Goal: Task Accomplishment & Management: Manage account settings

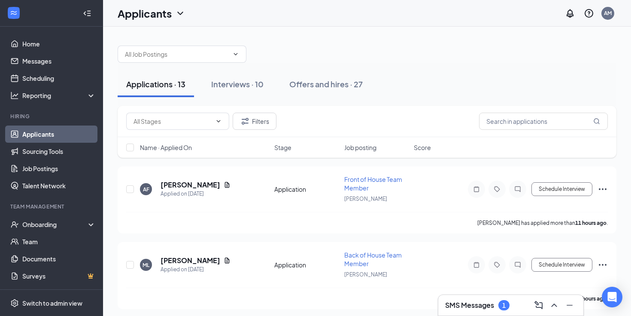
click at [504, 310] on div "1" at bounding box center [504, 305] width 11 height 10
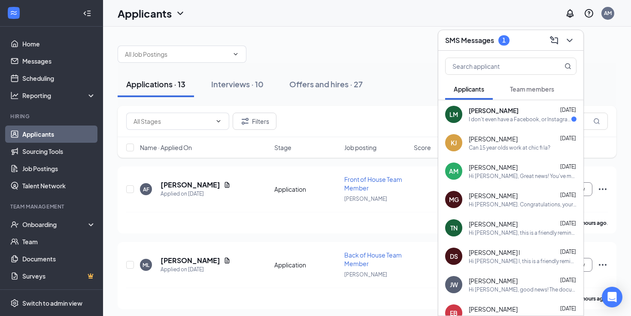
click at [529, 110] on div "Luis Morales Sep 15" at bounding box center [523, 110] width 108 height 9
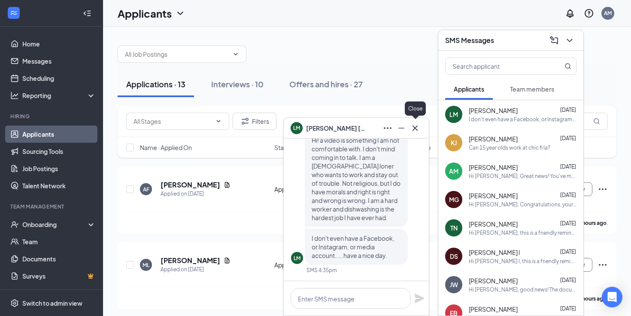
click at [414, 130] on icon "Cross" at bounding box center [415, 128] width 10 height 10
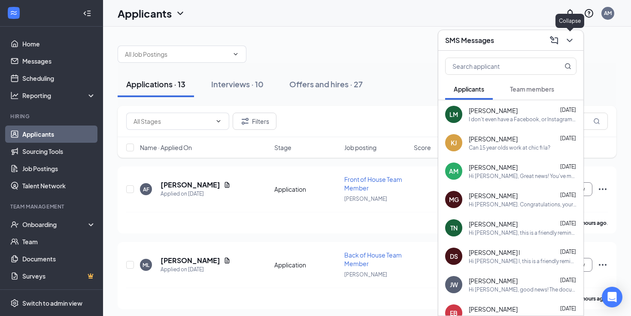
click at [568, 36] on icon "ChevronDown" at bounding box center [570, 40] width 10 height 10
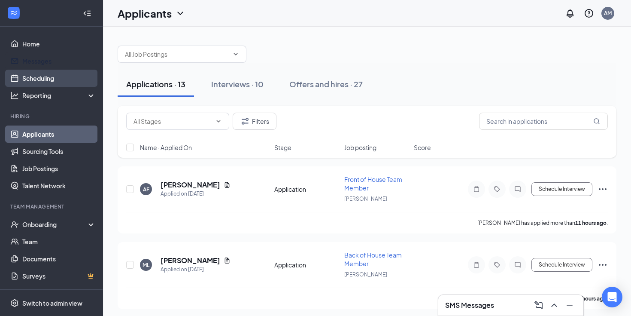
click at [59, 74] on link "Scheduling" at bounding box center [58, 78] width 73 height 17
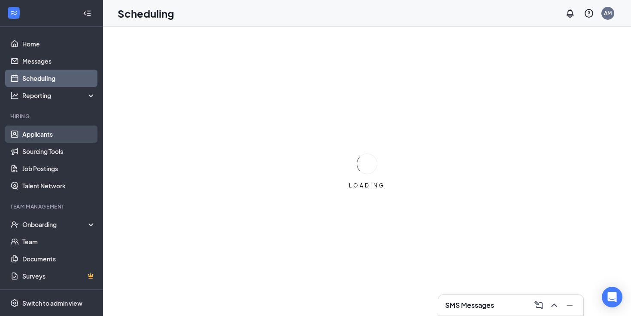
click at [45, 137] on link "Applicants" at bounding box center [58, 133] width 73 height 17
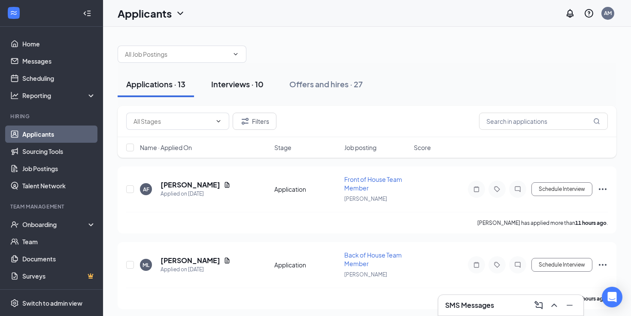
click at [235, 84] on div "Interviews · 10" at bounding box center [237, 84] width 52 height 11
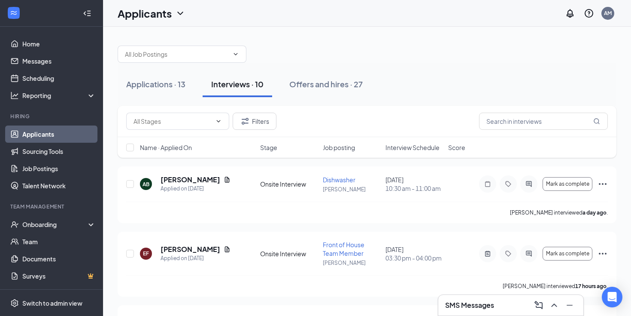
click at [350, 149] on span "Job posting" at bounding box center [339, 147] width 32 height 9
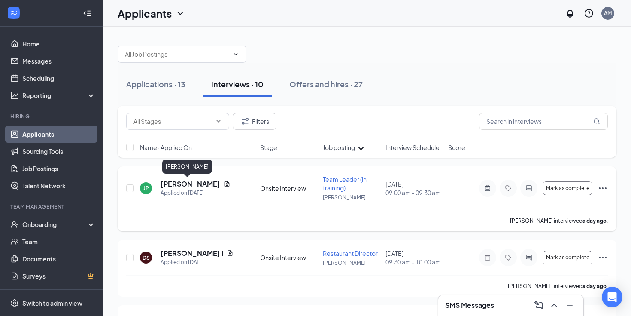
click at [177, 183] on h5 "Juan padilla" at bounding box center [191, 183] width 60 height 9
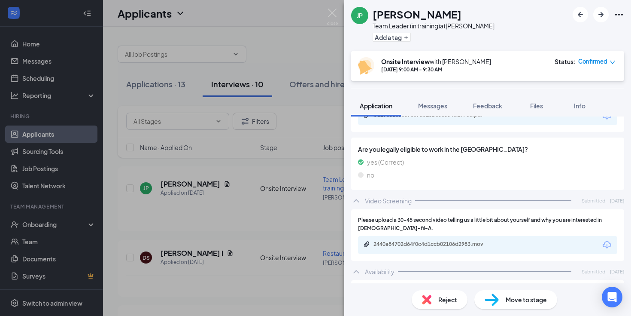
scroll to position [619, 0]
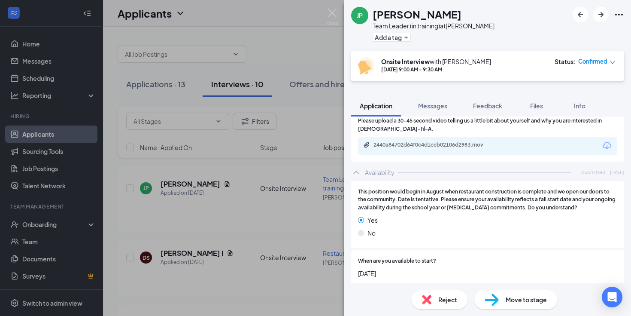
click at [365, 141] on icon "Paperclip" at bounding box center [366, 144] width 7 height 7
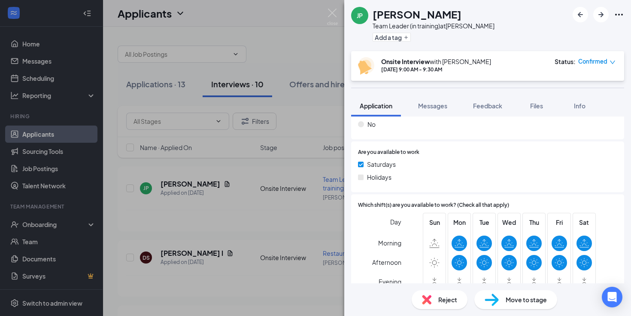
scroll to position [871, 0]
drag, startPoint x: 430, startPoint y: 142, endPoint x: 431, endPoint y: 182, distance: 39.5
click at [431, 182] on div "Are you available to work Saturdays Holidays" at bounding box center [487, 167] width 273 height 51
drag, startPoint x: 433, startPoint y: 147, endPoint x: 428, endPoint y: 124, distance: 23.6
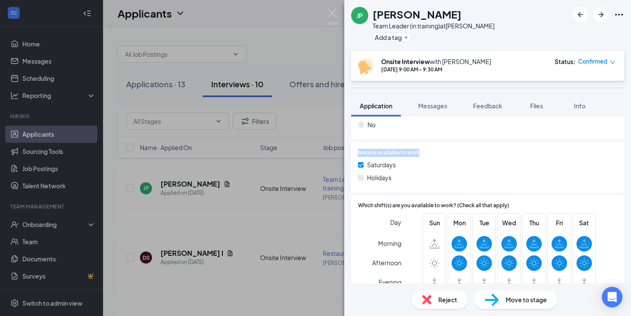
click at [428, 124] on div "This position would begin in August when restaurant construction is complete an…" at bounding box center [487, 136] width 273 height 415
click at [428, 124] on div "Do you have a reliable means of transportation to arrive for your shift? Yes No" at bounding box center [487, 113] width 273 height 51
drag, startPoint x: 426, startPoint y: 136, endPoint x: 443, endPoint y: 183, distance: 50.5
click at [443, 183] on div "This position would begin in August when restaurant construction is complete an…" at bounding box center [487, 136] width 273 height 415
click at [443, 183] on div "Are you available to work Saturdays Holidays" at bounding box center [487, 167] width 273 height 51
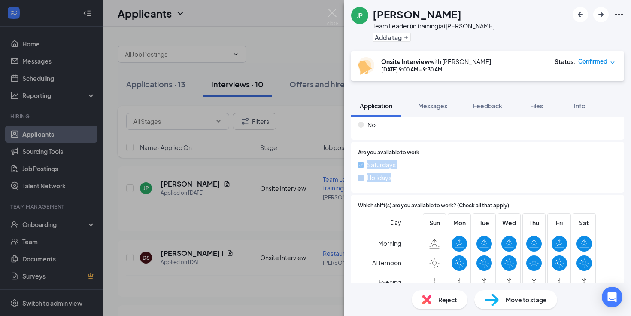
drag, startPoint x: 443, startPoint y: 183, endPoint x: 418, endPoint y: 127, distance: 61.7
click at [418, 127] on div "This position would begin in August when restaurant construction is complete an…" at bounding box center [487, 136] width 273 height 415
click at [418, 127] on div "Do you have a reliable means of transportation to arrive for your shift? Yes No" at bounding box center [487, 113] width 273 height 51
drag, startPoint x: 418, startPoint y: 127, endPoint x: 439, endPoint y: 180, distance: 57.3
click at [439, 180] on div "This position would begin in August when restaurant construction is complete an…" at bounding box center [487, 136] width 273 height 415
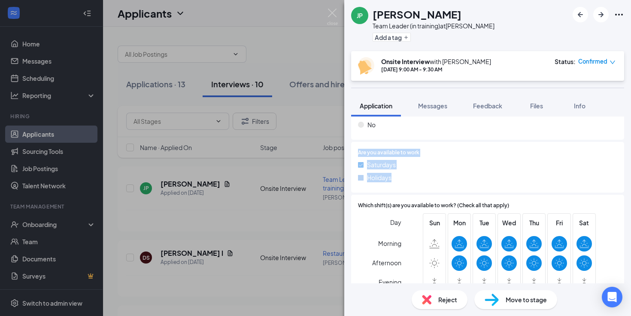
click at [439, 180] on div "Are you available to work Saturdays Holidays" at bounding box center [487, 167] width 273 height 51
drag, startPoint x: 439, startPoint y: 180, endPoint x: 433, endPoint y: 132, distance: 48.9
click at [433, 132] on div "This position would begin in August when restaurant construction is complete an…" at bounding box center [487, 136] width 273 height 415
drag, startPoint x: 433, startPoint y: 132, endPoint x: 456, endPoint y: 175, distance: 48.4
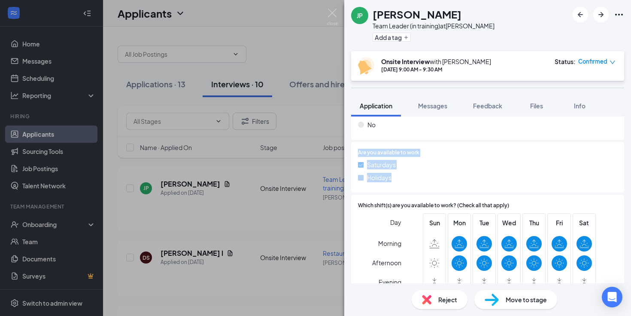
click at [456, 175] on div "This position would begin in August when restaurant construction is complete an…" at bounding box center [487, 136] width 273 height 415
click at [456, 175] on div "Saturdays Holidays" at bounding box center [487, 173] width 259 height 26
drag, startPoint x: 456, startPoint y: 175, endPoint x: 439, endPoint y: 138, distance: 40.3
click at [439, 142] on div "Are you available to work Saturdays Holidays" at bounding box center [487, 167] width 273 height 51
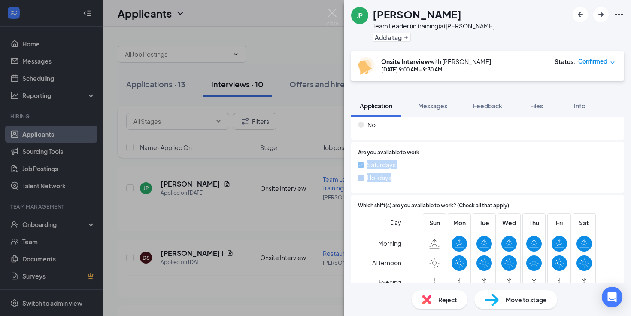
drag, startPoint x: 433, startPoint y: 138, endPoint x: 463, endPoint y: 183, distance: 54.2
click at [463, 183] on div "Are you available to work Saturdays Holidays" at bounding box center [487, 167] width 273 height 51
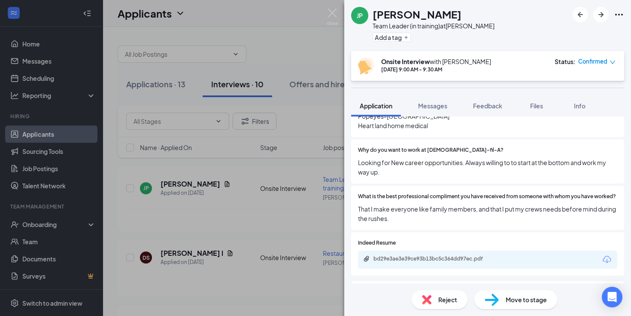
scroll to position [361, 0]
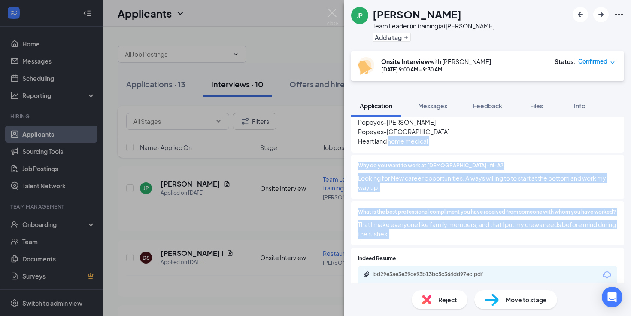
drag, startPoint x: 444, startPoint y: 143, endPoint x: 449, endPoint y: 237, distance: 93.3
click at [449, 237] on div "Are you younger than 18 years old? Yes No If Yes, do you have a work permit? Ye…" at bounding box center [487, 64] width 273 height 366
click at [449, 237] on div "What is the best professional compliment you have received from someone with wh…" at bounding box center [487, 223] width 273 height 44
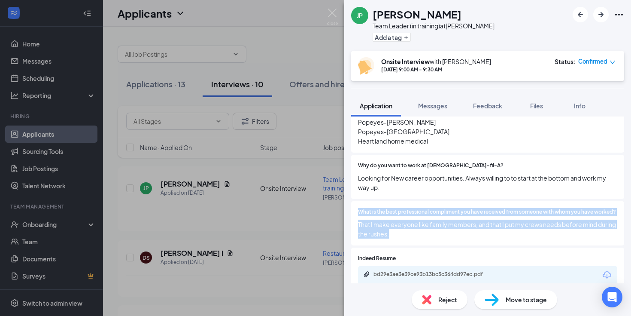
drag, startPoint x: 449, startPoint y: 237, endPoint x: 445, endPoint y: 168, distance: 68.4
click at [445, 168] on div "Are you younger than 18 years old? Yes No If Yes, do you have a work permit? Ye…" at bounding box center [487, 64] width 273 height 366
click at [445, 173] on span "Looking for New career opportunities. Always willing to to start at the bottom …" at bounding box center [487, 182] width 259 height 19
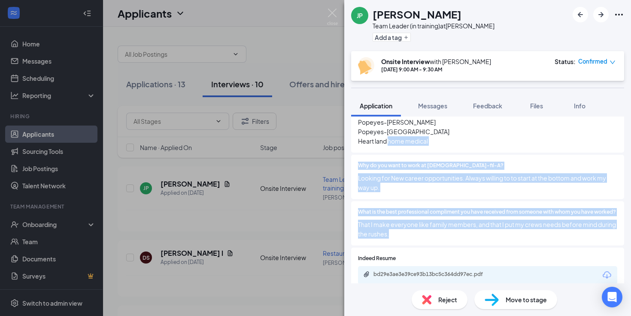
drag, startPoint x: 430, startPoint y: 146, endPoint x: 436, endPoint y: 223, distance: 77.5
click at [436, 223] on div "Are you younger than 18 years old? Yes No If Yes, do you have a work permit? Ye…" at bounding box center [487, 64] width 273 height 366
click at [436, 223] on span "That I make everyone like family members, and that I put my crews needs before …" at bounding box center [487, 228] width 259 height 19
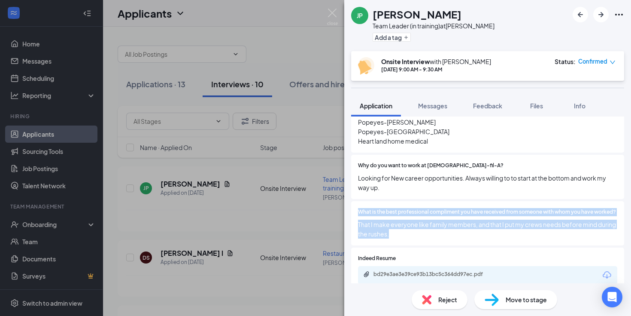
drag, startPoint x: 436, startPoint y: 223, endPoint x: 434, endPoint y: 152, distance: 70.5
click at [434, 154] on div "Are you younger than 18 years old? Yes No If Yes, do you have a work permit? Ye…" at bounding box center [487, 64] width 273 height 366
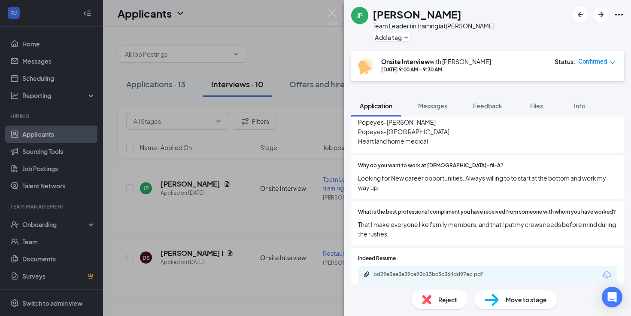
click at [434, 155] on div "Why do you want to work at Chick-fil-A? Looking for New career opportunities. A…" at bounding box center [487, 177] width 273 height 44
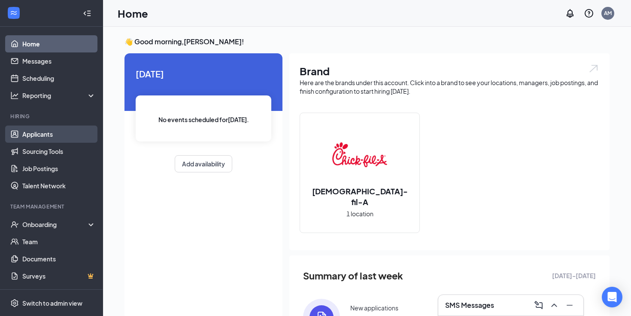
click at [44, 132] on link "Applicants" at bounding box center [58, 133] width 73 height 17
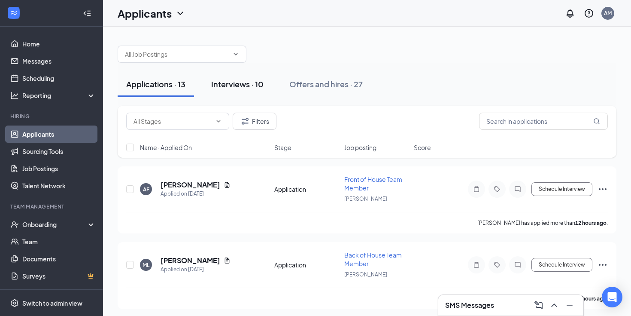
click at [258, 82] on div "Interviews · 10" at bounding box center [237, 84] width 52 height 11
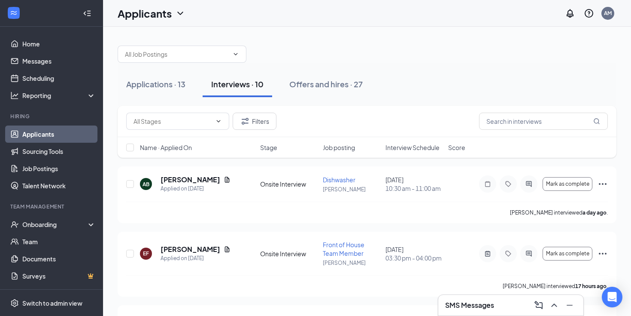
click at [422, 147] on span "Interview Schedule" at bounding box center [413, 147] width 54 height 9
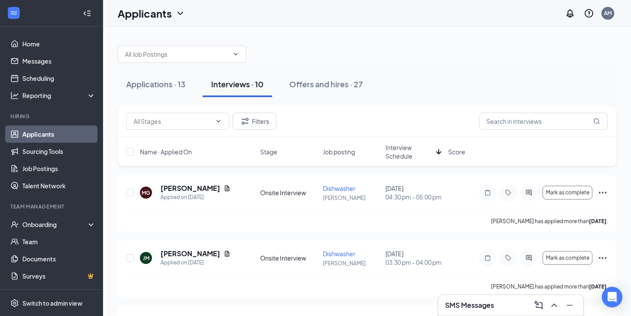
click at [422, 147] on span "Interview Schedule" at bounding box center [409, 151] width 47 height 17
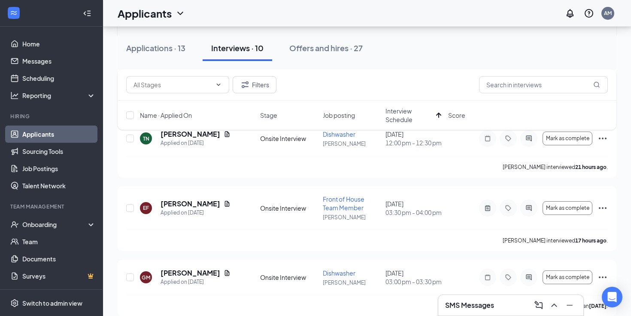
scroll to position [403, 0]
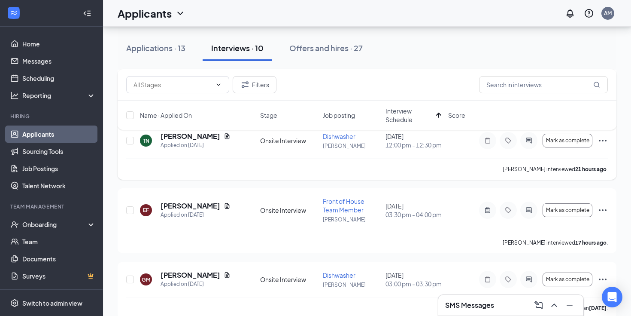
click at [532, 149] on div at bounding box center [529, 140] width 17 height 17
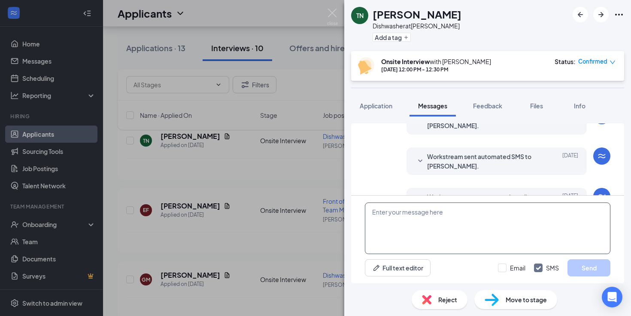
click at [453, 219] on textarea at bounding box center [488, 228] width 246 height 52
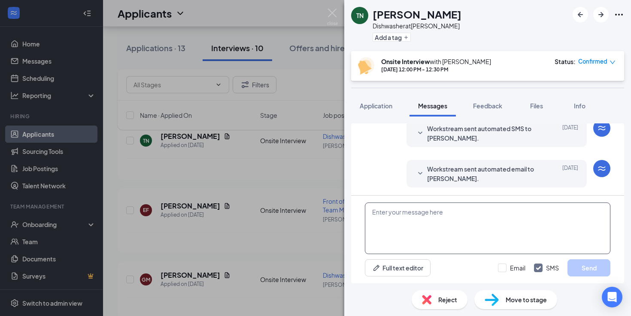
scroll to position [411, 0]
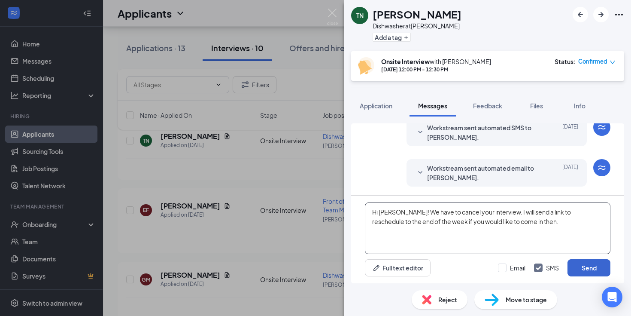
type textarea "Hi Tyson! We have to cancel your interview. I will send a link to reschedule to…"
click at [577, 268] on button "Send" at bounding box center [589, 267] width 43 height 17
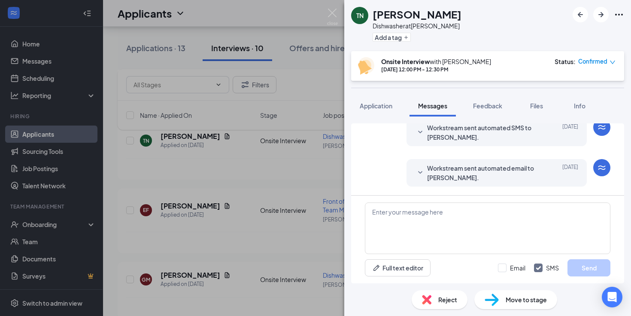
click at [256, 205] on div "TN Tyson Nasario Dishwasher at McHenry Add a tag Onsite Interview with Avery Mo…" at bounding box center [315, 158] width 631 height 316
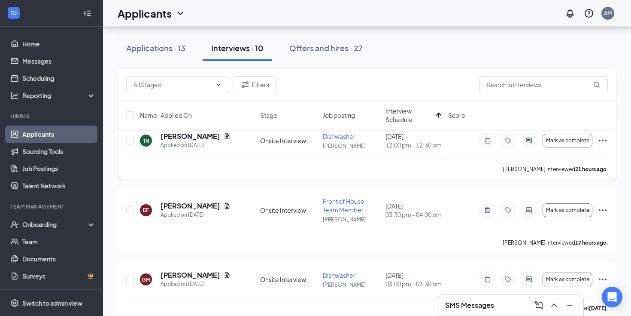
click at [604, 146] on icon "Ellipses" at bounding box center [603, 140] width 10 height 10
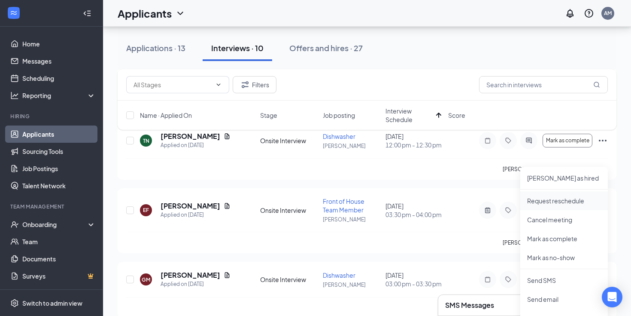
click at [585, 199] on p "Request reschedule" at bounding box center [564, 200] width 74 height 9
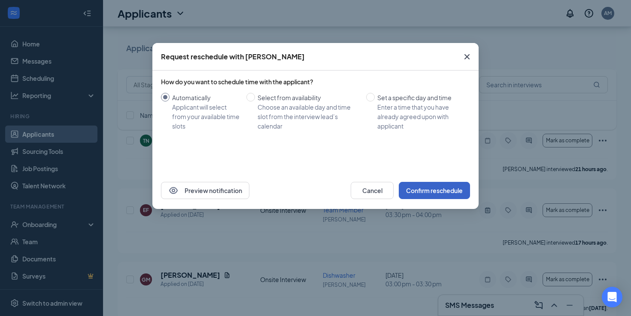
click at [418, 185] on button "Confirm reschedule" at bounding box center [434, 190] width 71 height 17
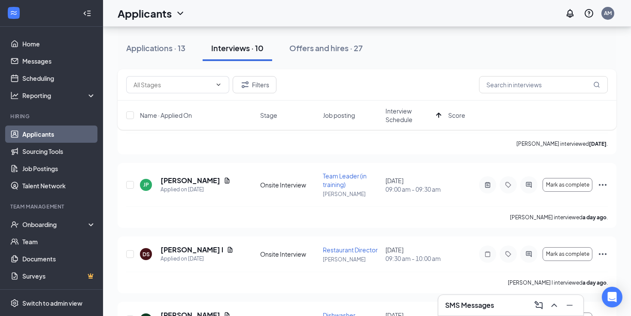
scroll to position [76, 0]
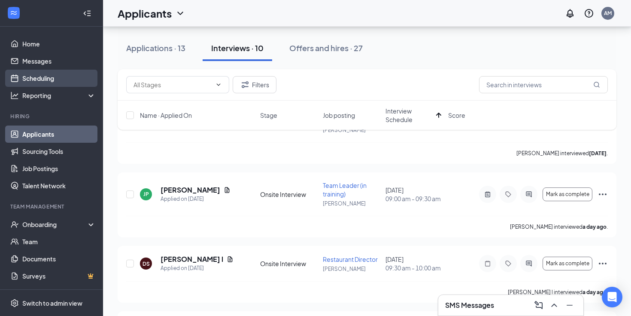
click at [64, 73] on link "Scheduling" at bounding box center [58, 78] width 73 height 17
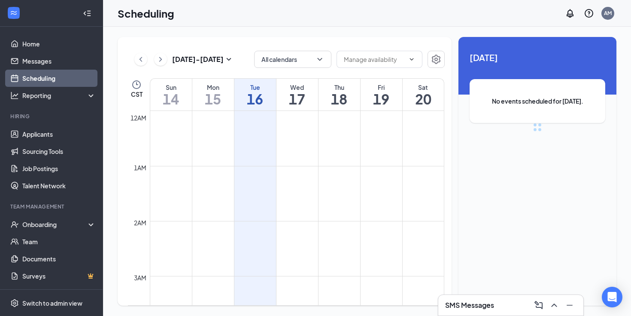
scroll to position [422, 0]
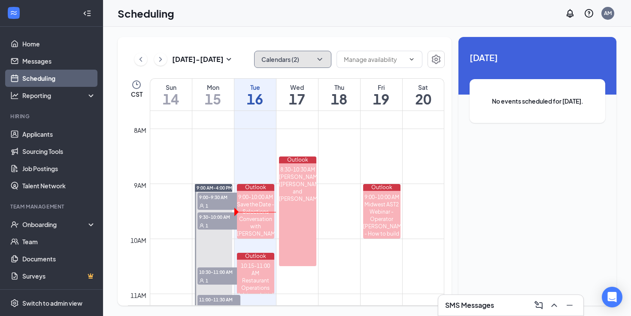
click at [284, 59] on button "Calendars (2)" at bounding box center [292, 59] width 77 height 17
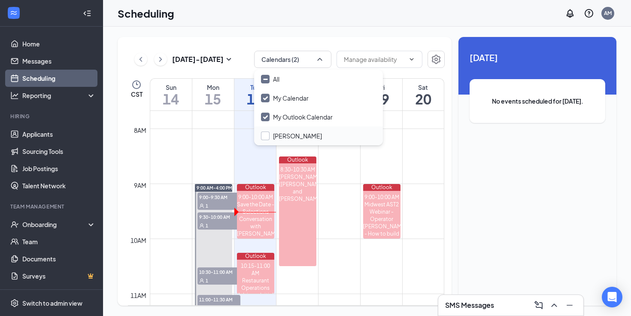
click at [277, 135] on input "Eli Moore" at bounding box center [291, 135] width 61 height 9
checkbox input "false"
checkbox input "true"
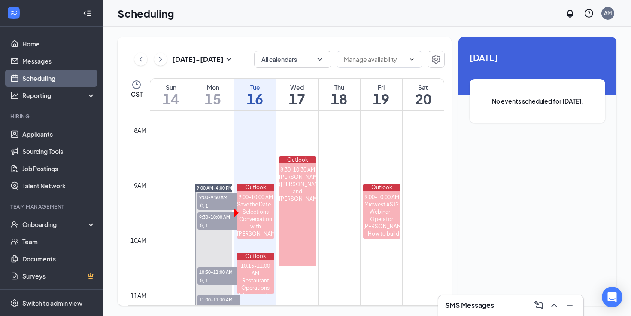
click at [326, 40] on div "Sep 14 - Sep 20 All calendars CST Sun 14 Mon 15 Tue 16 Wed 17 Thu 18 Fri 19 Sat…" at bounding box center [285, 171] width 334 height 268
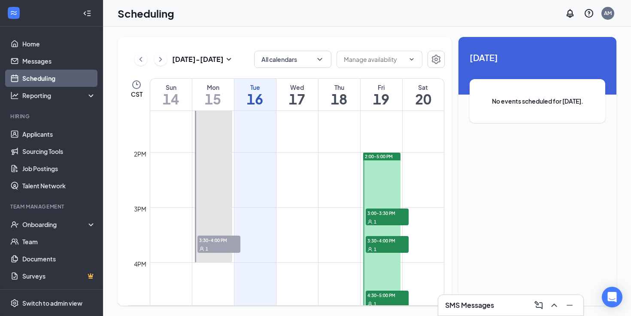
scroll to position [782, 0]
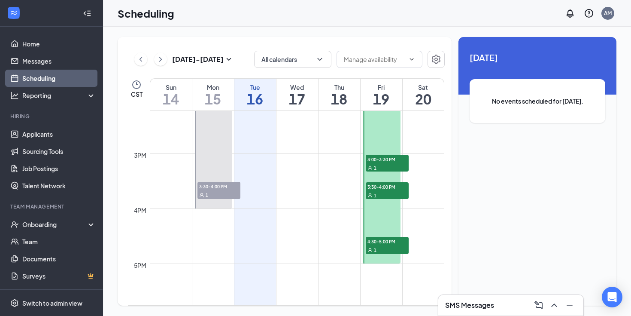
click at [384, 164] on div "1" at bounding box center [387, 167] width 43 height 9
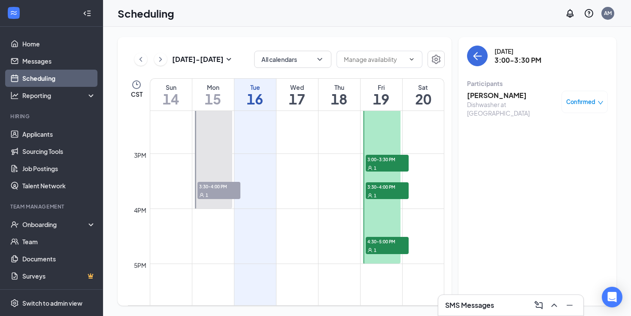
click at [391, 189] on span "3:30-4:00 PM" at bounding box center [387, 186] width 43 height 9
click at [389, 245] on div "1" at bounding box center [387, 249] width 43 height 9
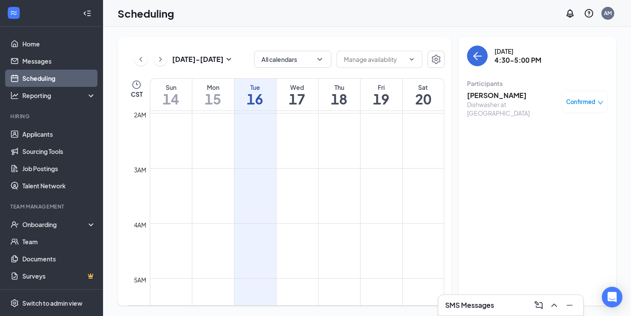
scroll to position [28, 0]
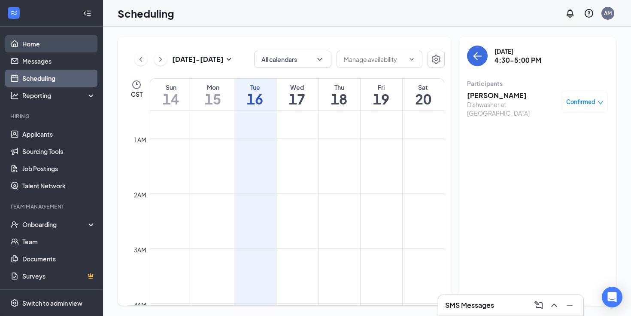
click at [23, 41] on link "Home" at bounding box center [58, 43] width 73 height 17
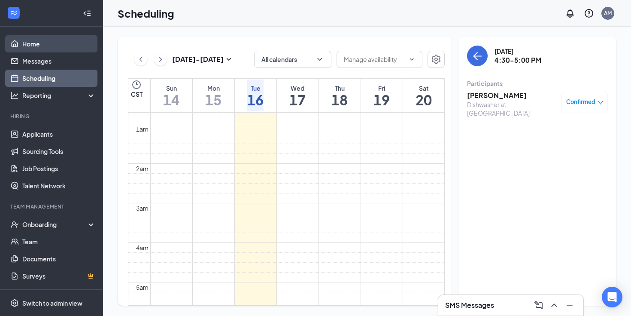
click at [23, 41] on link "Home" at bounding box center [58, 43] width 73 height 17
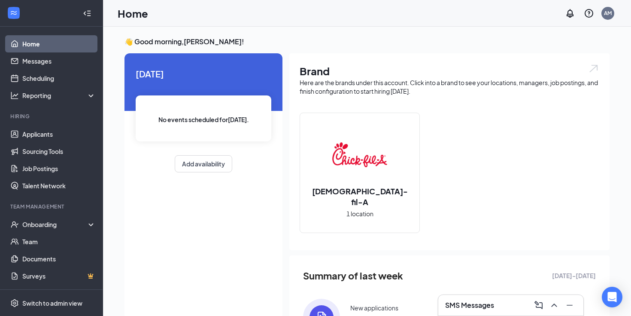
scroll to position [104, 0]
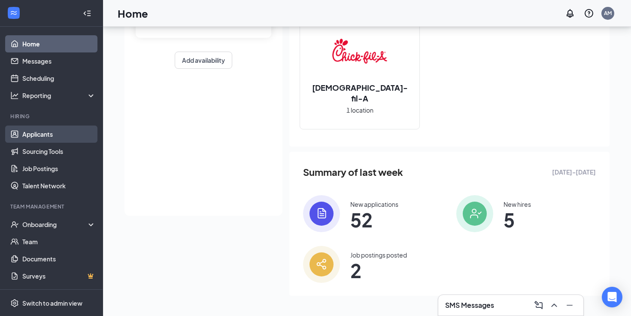
click at [65, 133] on link "Applicants" at bounding box center [58, 133] width 73 height 17
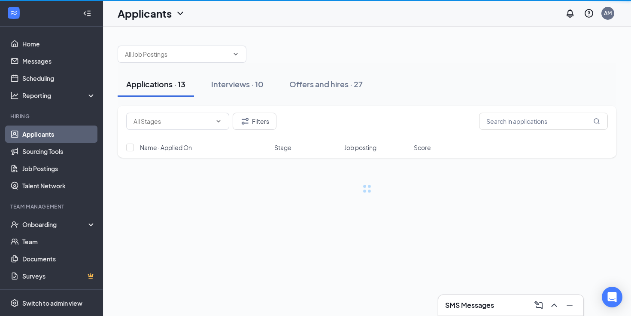
click at [65, 133] on link "Applicants" at bounding box center [58, 133] width 73 height 17
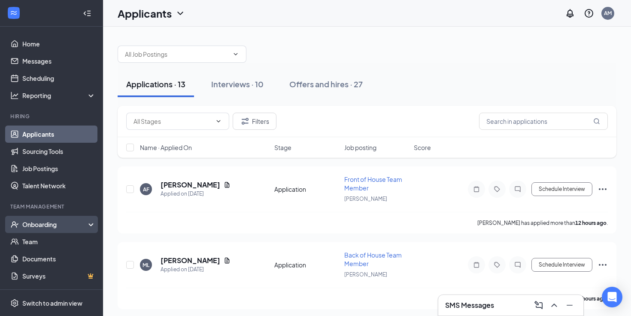
click at [41, 221] on div "Onboarding" at bounding box center [55, 224] width 66 height 9
click at [41, 239] on link "Overview" at bounding box center [58, 241] width 73 height 17
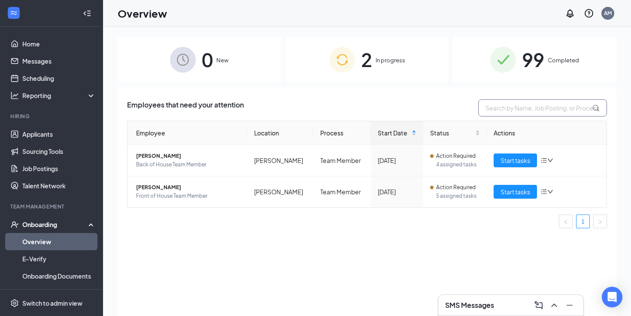
click at [501, 104] on input "text" at bounding box center [542, 107] width 129 height 17
type input "jordan"
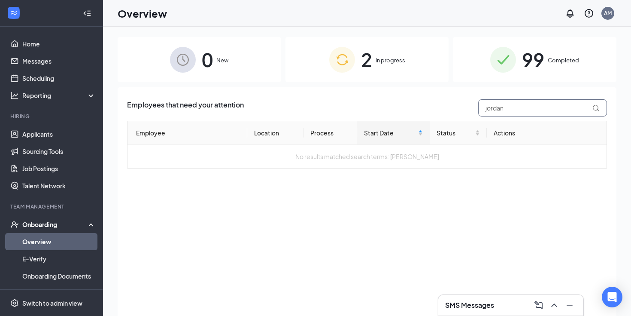
drag, startPoint x: 515, startPoint y: 108, endPoint x: 464, endPoint y: 108, distance: 51.1
click at [464, 108] on div "Employees that need your attention jordan" at bounding box center [367, 107] width 480 height 17
click at [515, 43] on div "99 Completed" at bounding box center [535, 59] width 164 height 45
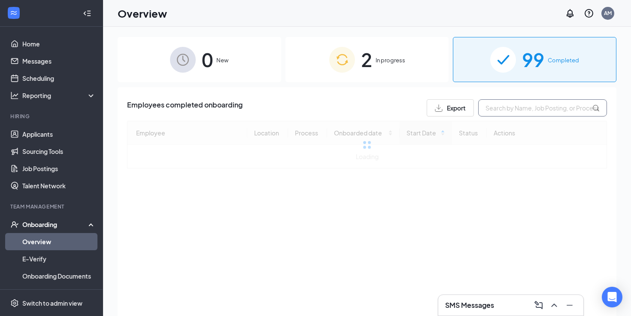
click at [515, 101] on input "text" at bounding box center [542, 107] width 129 height 17
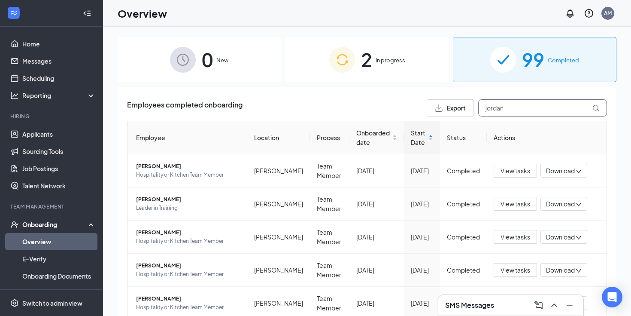
type input "jordan"
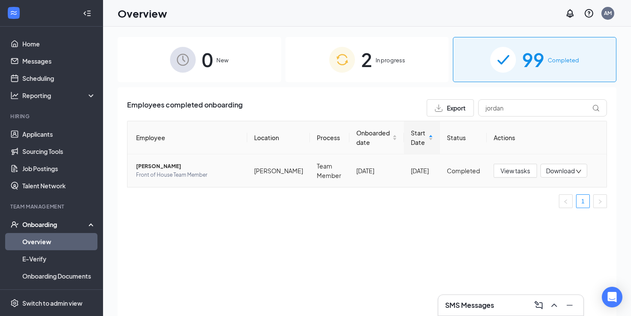
click at [201, 169] on span "Jordan T Konieczny" at bounding box center [188, 166] width 104 height 9
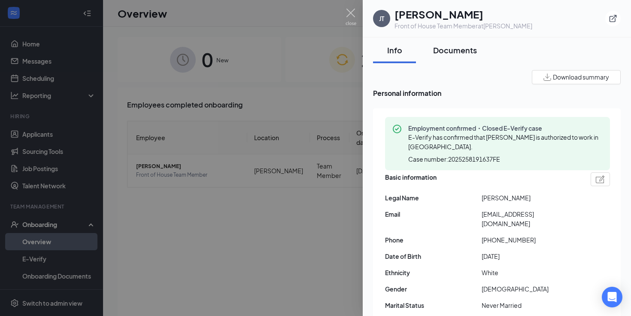
click at [444, 52] on div "Documents" at bounding box center [455, 50] width 44 height 11
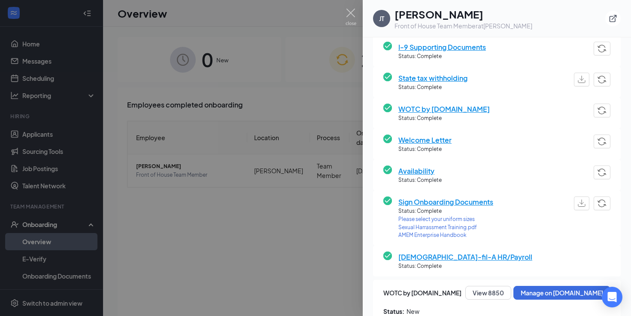
scroll to position [160, 0]
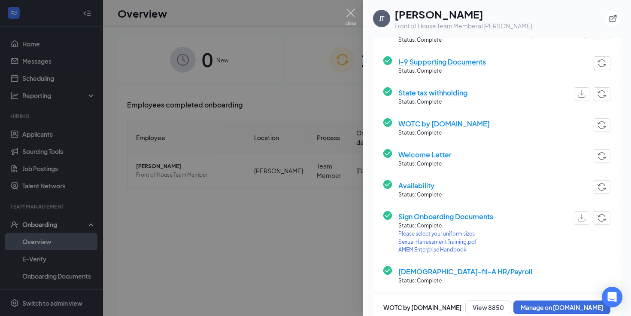
click at [429, 234] on span "Please select your uniform sizes" at bounding box center [446, 234] width 95 height 8
click at [286, 205] on div at bounding box center [315, 158] width 631 height 316
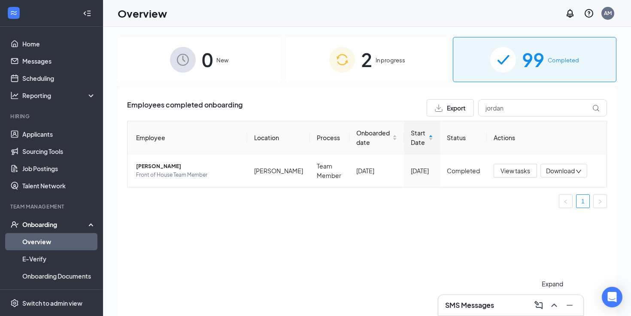
click at [556, 305] on icon "ChevronUp" at bounding box center [554, 304] width 6 height 3
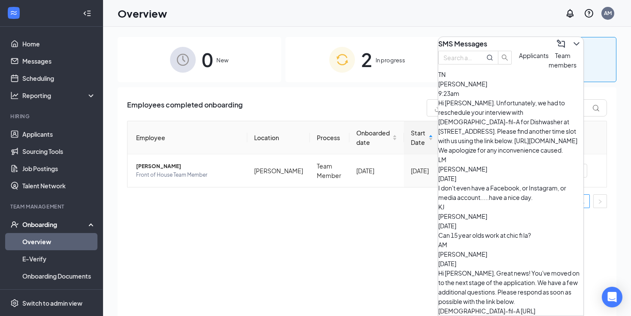
click at [549, 69] on span "Team members" at bounding box center [563, 60] width 28 height 17
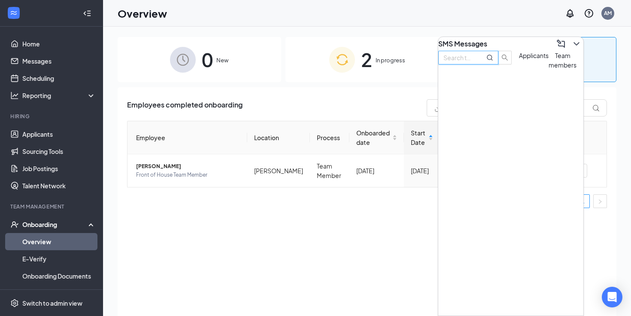
click at [475, 62] on input "text" at bounding box center [459, 57] width 31 height 9
type input "jordan"
click at [499, 107] on div "Jordan Konieczny Sep 14 32" at bounding box center [511, 93] width 145 height 28
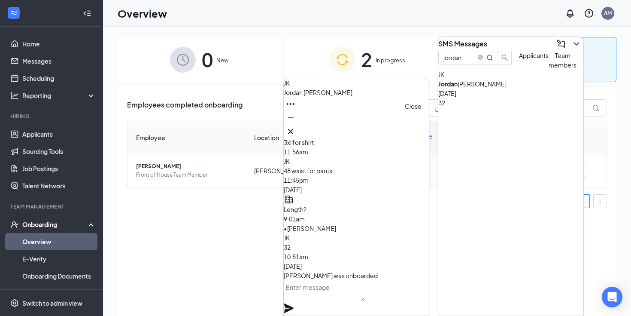
click at [296, 128] on icon "Cross" at bounding box center [291, 131] width 10 height 10
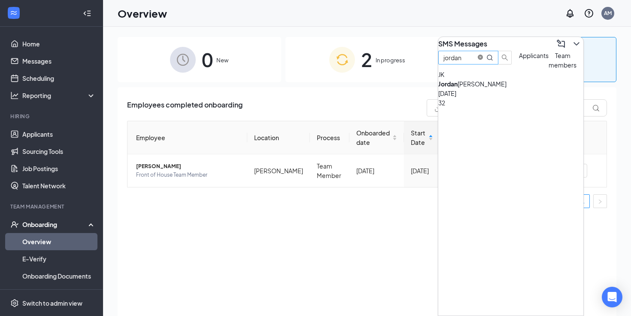
click at [483, 60] on icon "close-circle" at bounding box center [480, 57] width 5 height 5
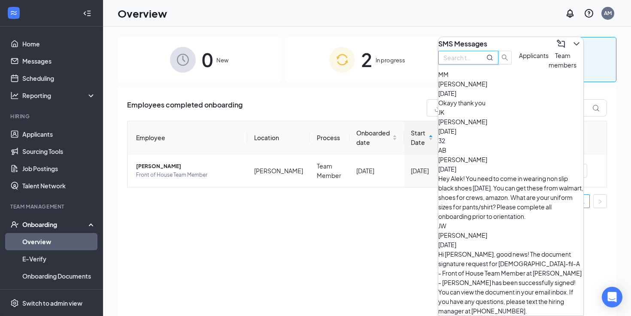
click at [497, 107] on div "Okayy thank you" at bounding box center [511, 102] width 145 height 9
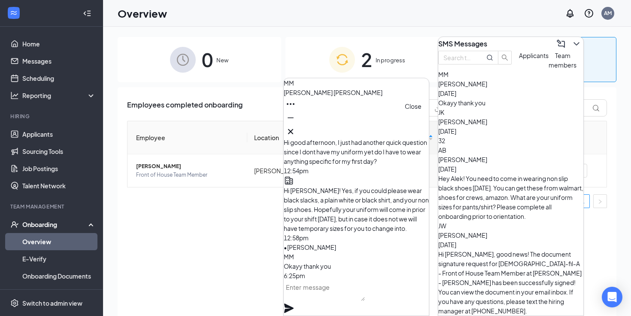
click at [296, 128] on icon "Cross" at bounding box center [291, 131] width 10 height 10
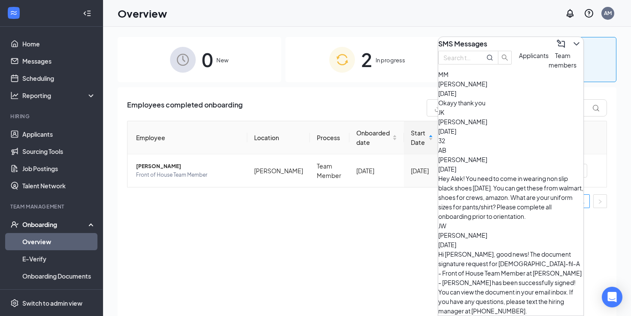
click at [518, 175] on div "Hey Alek! You need to come in wearing non slip black shoes on Monday. You can g…" at bounding box center [511, 197] width 145 height 47
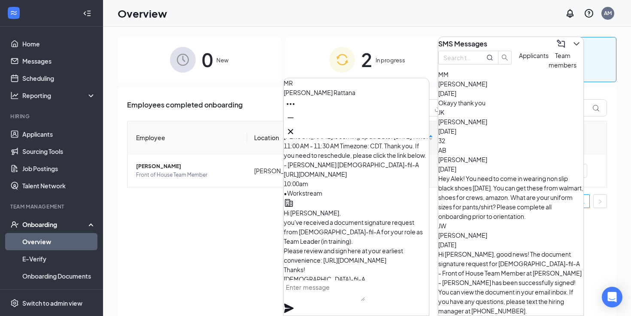
scroll to position [-693, 0]
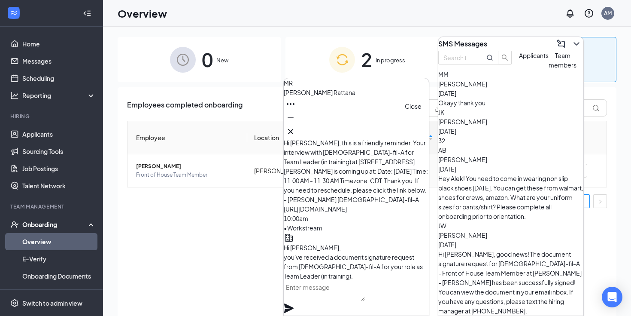
click at [296, 126] on icon "Cross" at bounding box center [291, 131] width 10 height 10
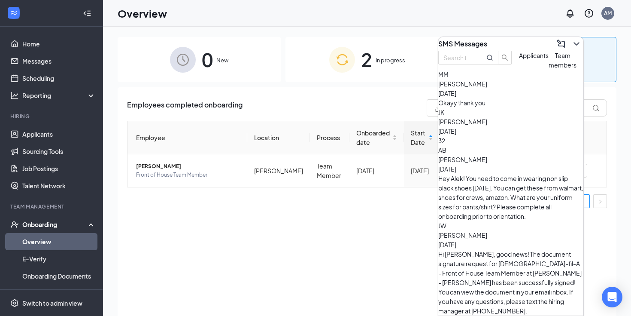
click at [579, 39] on div "SMS Messages" at bounding box center [511, 44] width 145 height 14
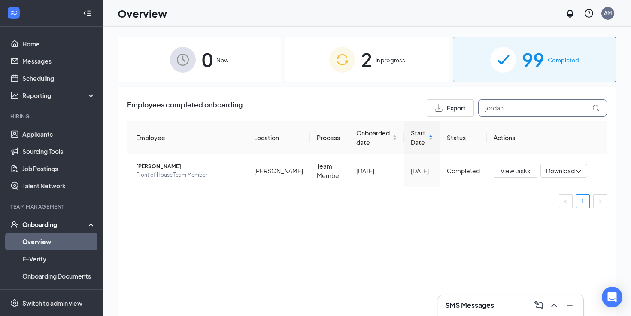
click at [512, 107] on input "jordan" at bounding box center [542, 107] width 129 height 17
type input "j"
type input "miguel"
click at [200, 162] on span "Miguel A Rattana" at bounding box center [188, 166] width 104 height 9
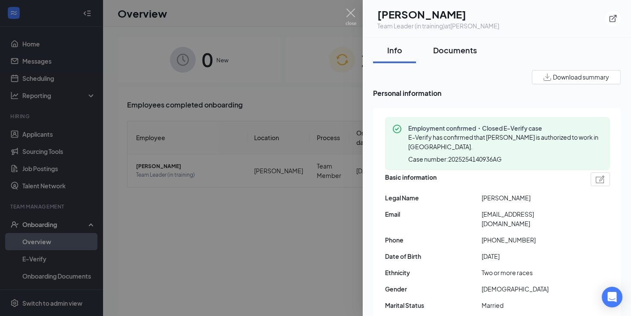
click at [449, 52] on div "Documents" at bounding box center [455, 50] width 44 height 11
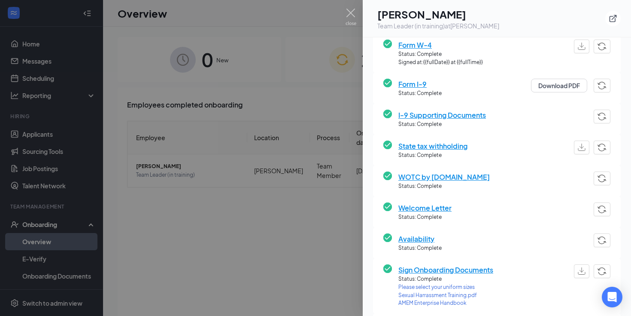
scroll to position [180, 0]
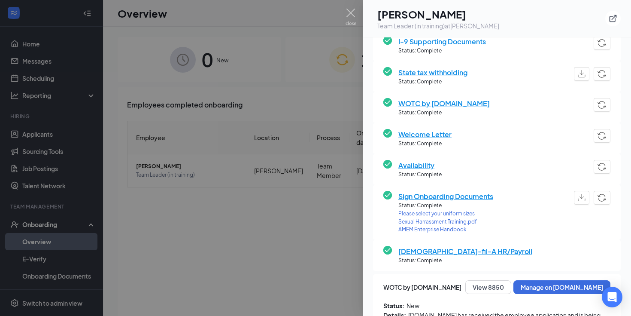
click at [442, 213] on span "Please select your uniform sizes" at bounding box center [446, 214] width 95 height 8
click at [259, 140] on div at bounding box center [315, 158] width 631 height 316
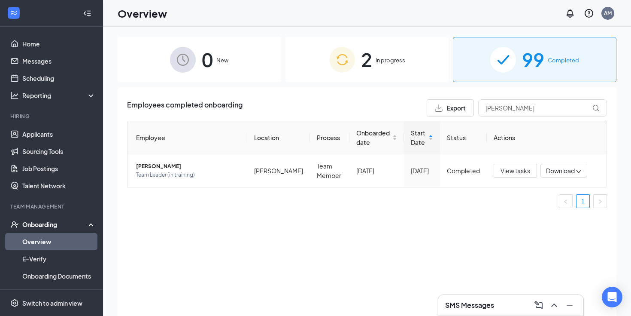
click at [350, 77] on div "2 In progress" at bounding box center [368, 59] width 164 height 45
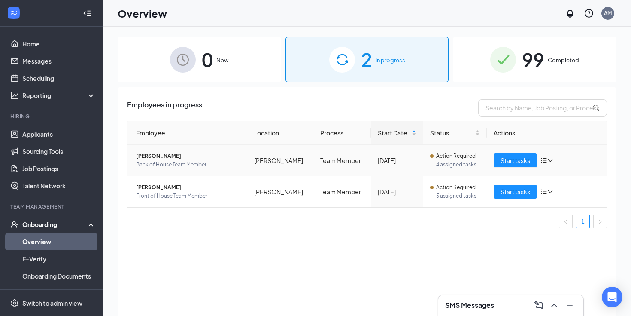
click at [176, 155] on span "[PERSON_NAME]" at bounding box center [188, 156] width 104 height 9
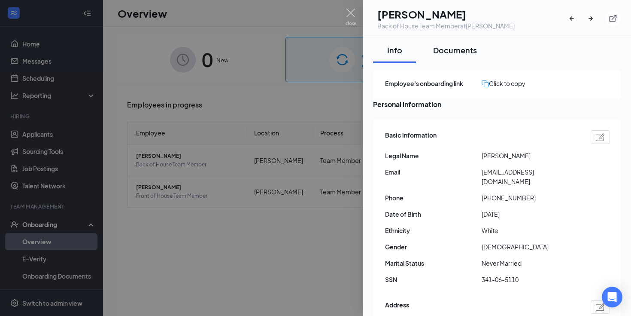
click at [447, 50] on div "Documents" at bounding box center [455, 50] width 44 height 11
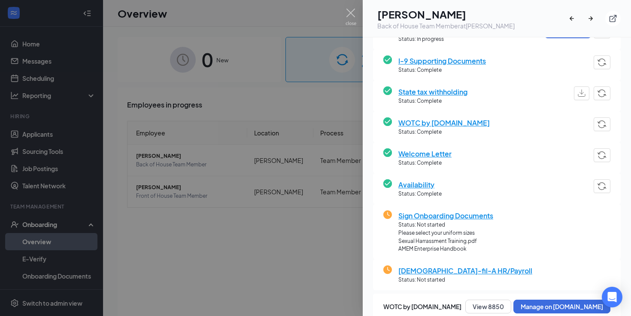
scroll to position [174, 0]
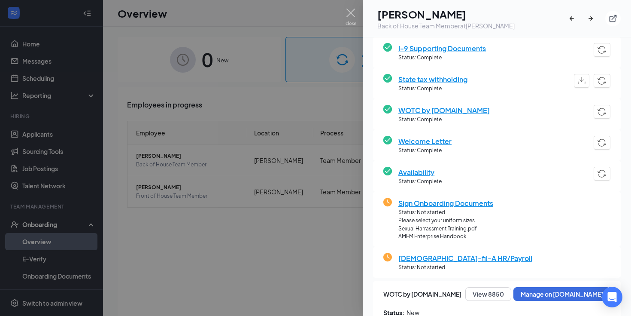
click at [443, 200] on span "Sign Onboarding Documents" at bounding box center [446, 203] width 95 height 11
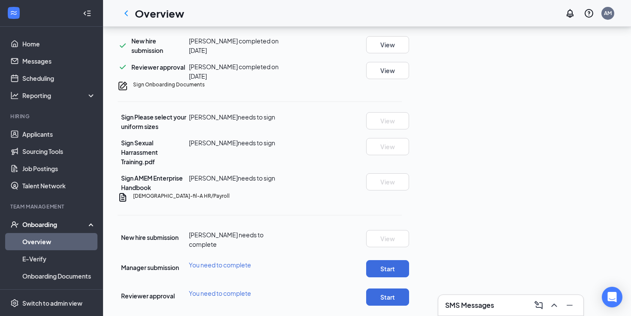
scroll to position [697, 0]
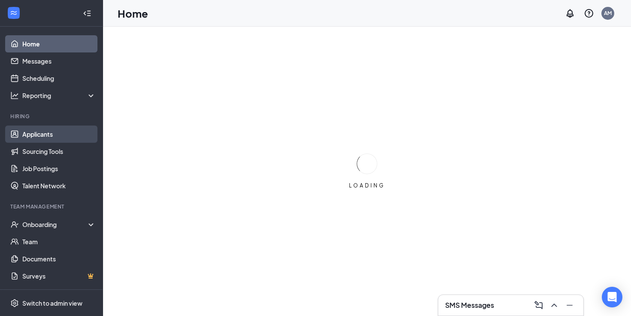
click at [64, 127] on link "Applicants" at bounding box center [58, 133] width 73 height 17
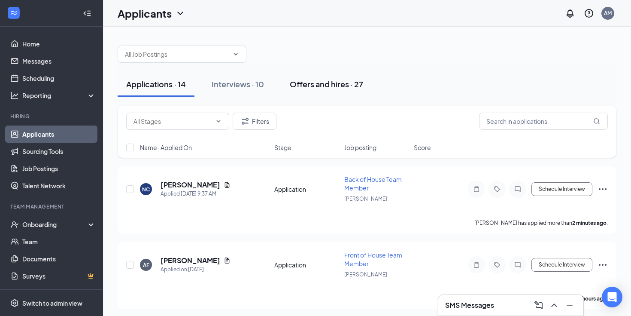
click at [342, 86] on div "Offers and hires · 27" at bounding box center [326, 84] width 73 height 11
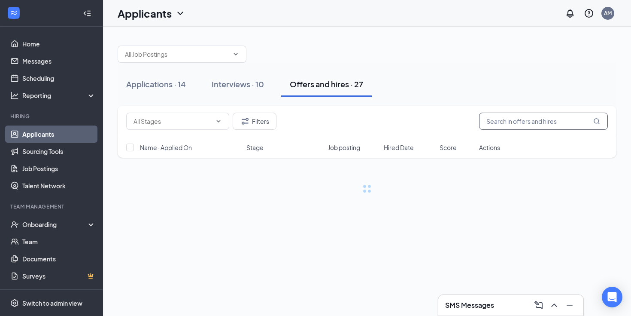
click at [496, 116] on input "text" at bounding box center [543, 121] width 129 height 17
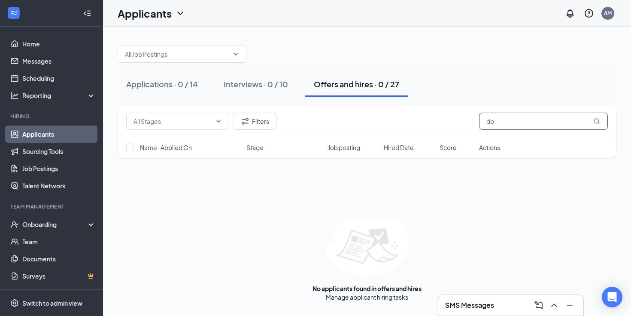
type input "d"
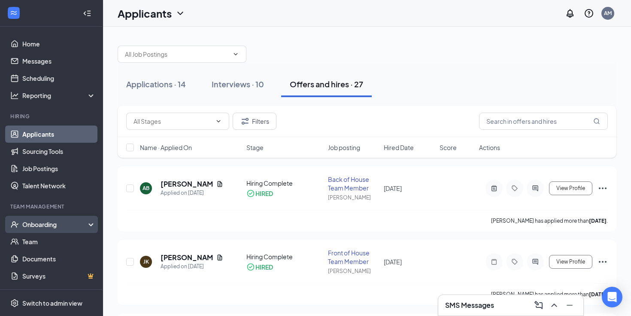
click at [71, 231] on div "Onboarding" at bounding box center [51, 224] width 103 height 17
click at [55, 239] on link "Overview" at bounding box center [58, 241] width 73 height 17
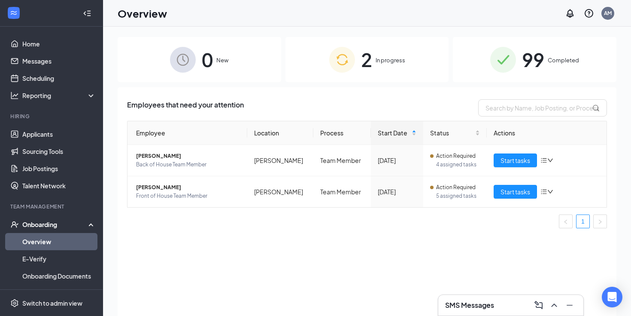
click at [498, 60] on img at bounding box center [503, 60] width 26 height 26
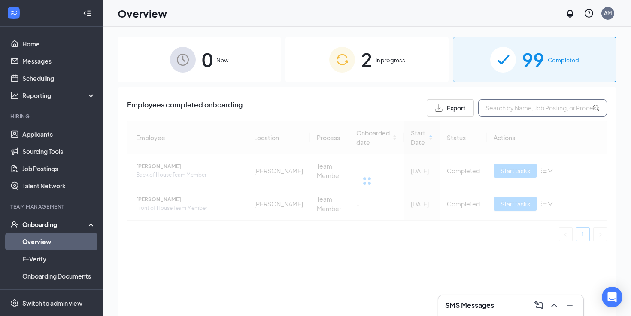
click at [517, 113] on input "text" at bounding box center [542, 107] width 129 height 17
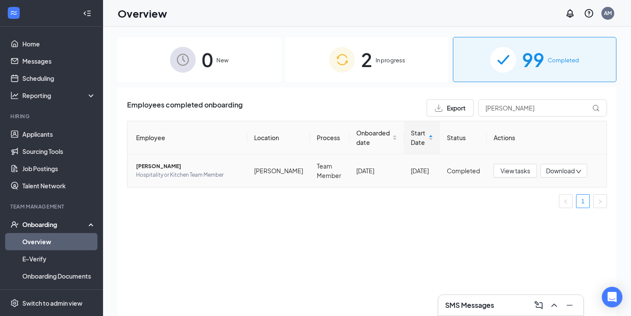
click at [191, 166] on span "[PERSON_NAME]" at bounding box center [188, 166] width 104 height 9
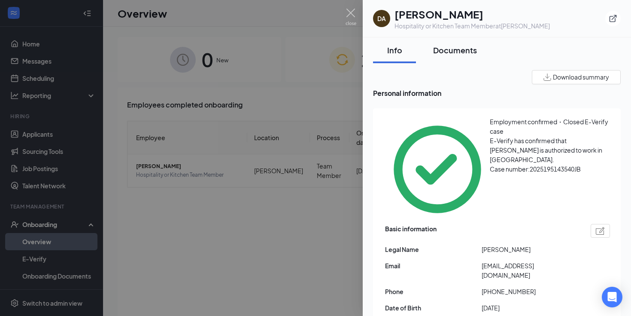
click at [447, 45] on div "Documents" at bounding box center [455, 50] width 44 height 11
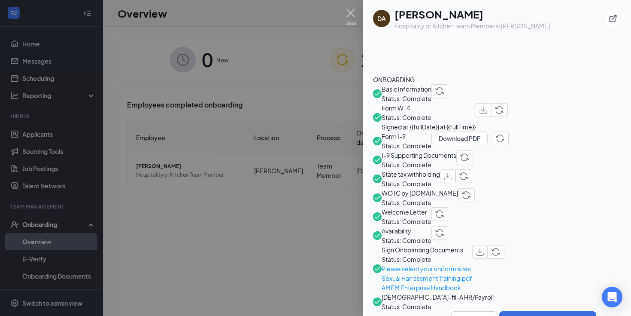
scroll to position [270, 0]
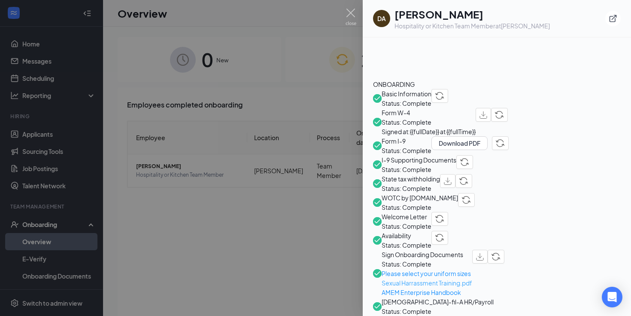
click at [430, 278] on span "Sexual Harrassment Training.pdf" at bounding box center [427, 282] width 91 height 9
click at [436, 268] on span "Please select your uniform sizes" at bounding box center [427, 272] width 91 height 9
click at [356, 15] on img at bounding box center [351, 17] width 11 height 17
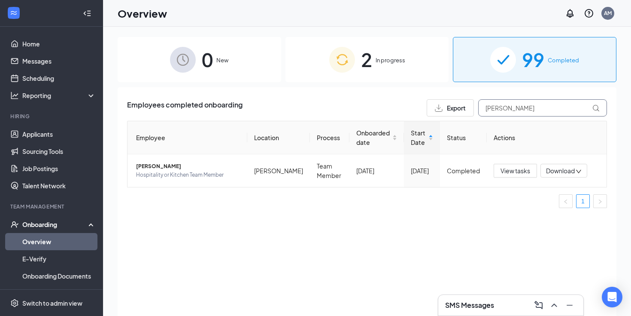
drag, startPoint x: 505, startPoint y: 109, endPoint x: 468, endPoint y: 109, distance: 36.9
click at [468, 109] on div "Export [PERSON_NAME]" at bounding box center [517, 107] width 180 height 17
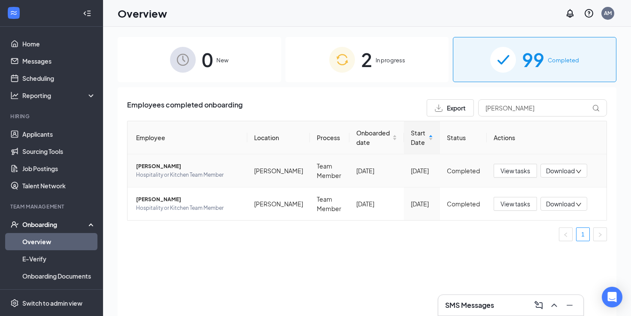
click at [195, 167] on span "[PERSON_NAME]" at bounding box center [188, 166] width 104 height 9
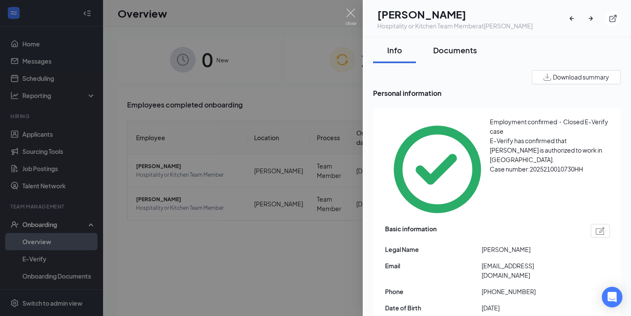
click at [445, 54] on div "Documents" at bounding box center [455, 50] width 44 height 11
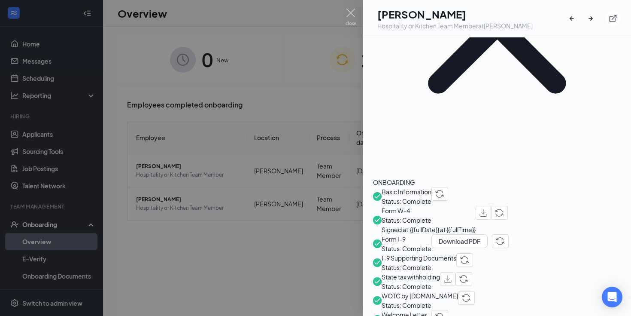
scroll to position [199, 0]
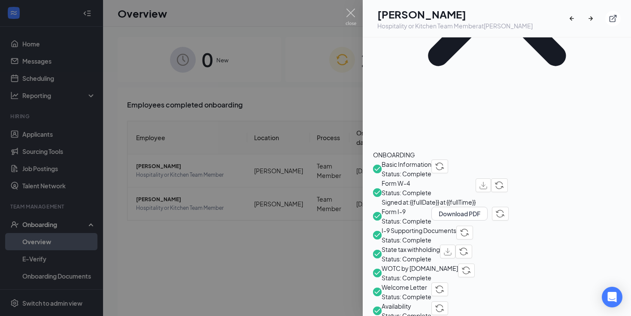
click at [332, 100] on div at bounding box center [315, 158] width 631 height 316
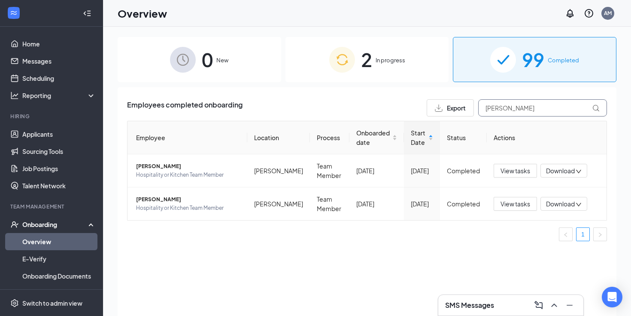
drag, startPoint x: 512, startPoint y: 104, endPoint x: 514, endPoint y: 109, distance: 6.0
click at [514, 109] on input "[PERSON_NAME]" at bounding box center [542, 107] width 129 height 17
type input "[PERSON_NAME]"
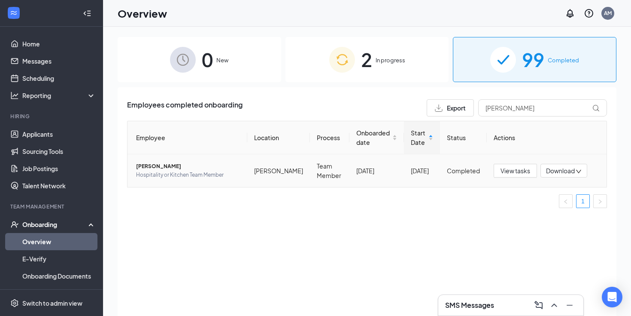
click at [204, 163] on span "[PERSON_NAME]" at bounding box center [188, 166] width 104 height 9
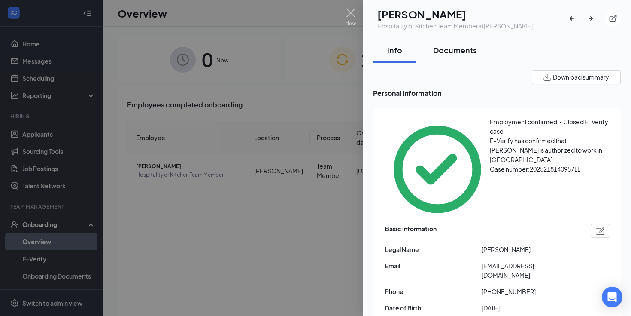
click at [448, 53] on div "Documents" at bounding box center [455, 50] width 44 height 11
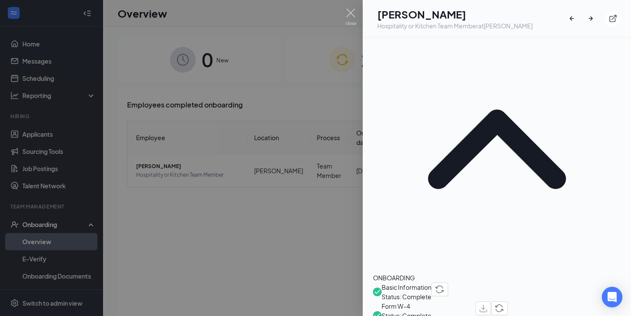
scroll to position [160, 0]
